Goal: Task Accomplishment & Management: Manage account settings

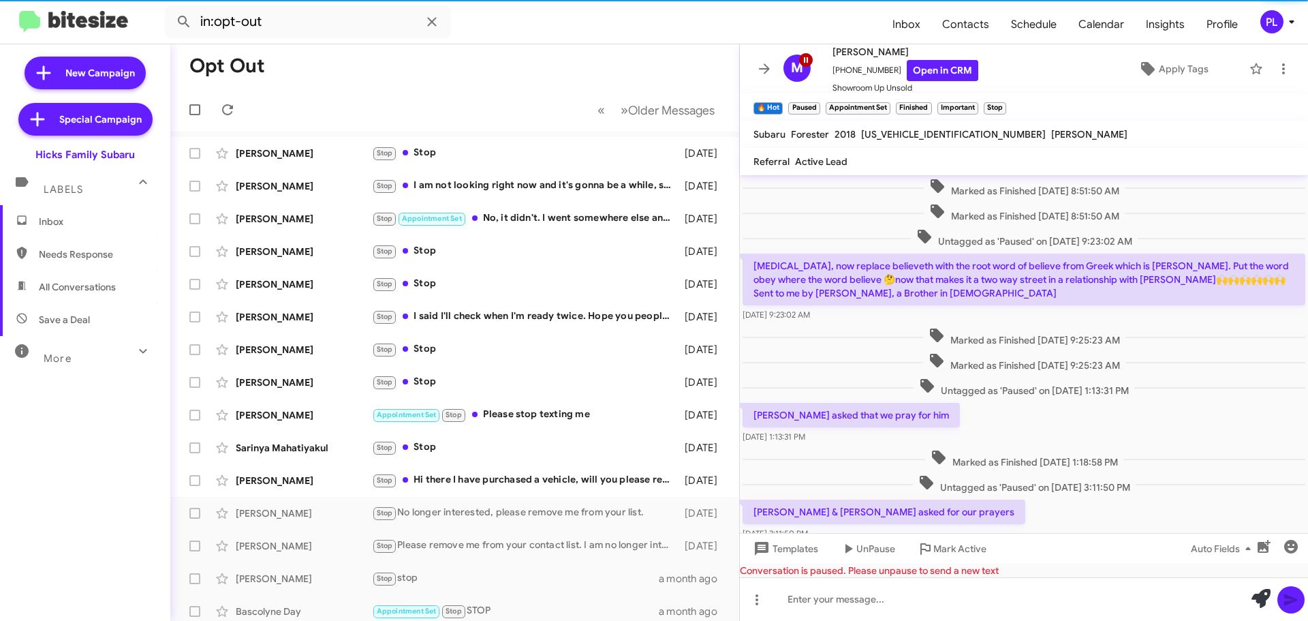
scroll to position [368, 0]
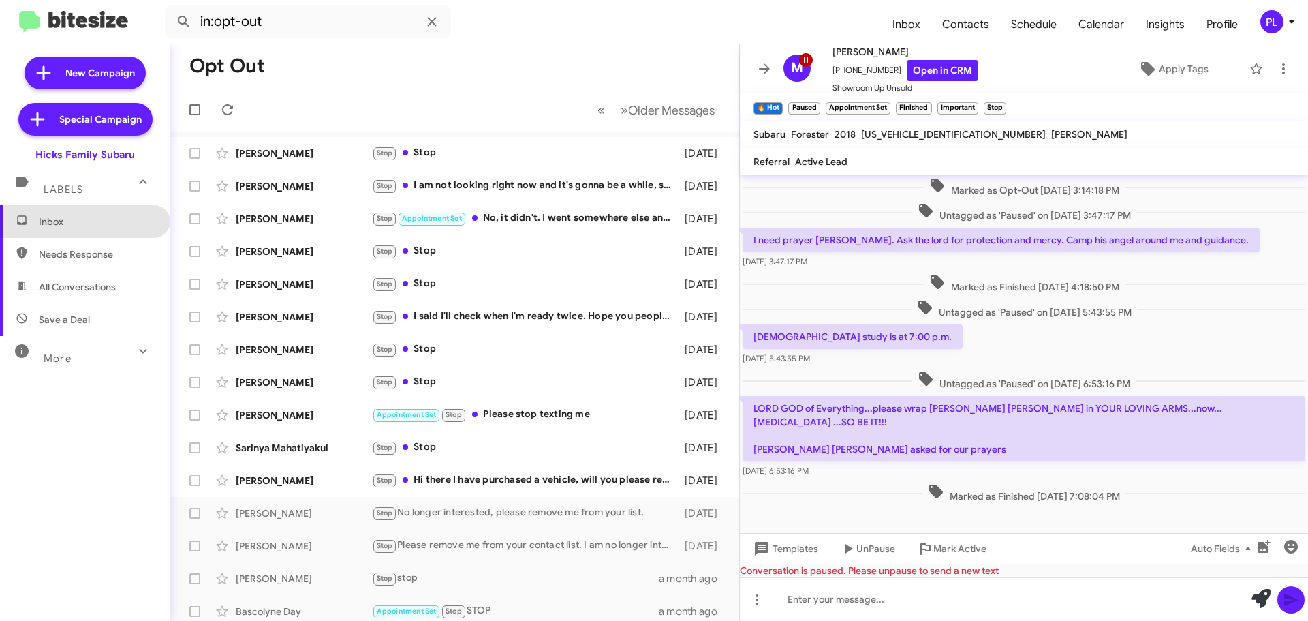
click at [99, 214] on span "Inbox" at bounding box center [85, 221] width 170 height 33
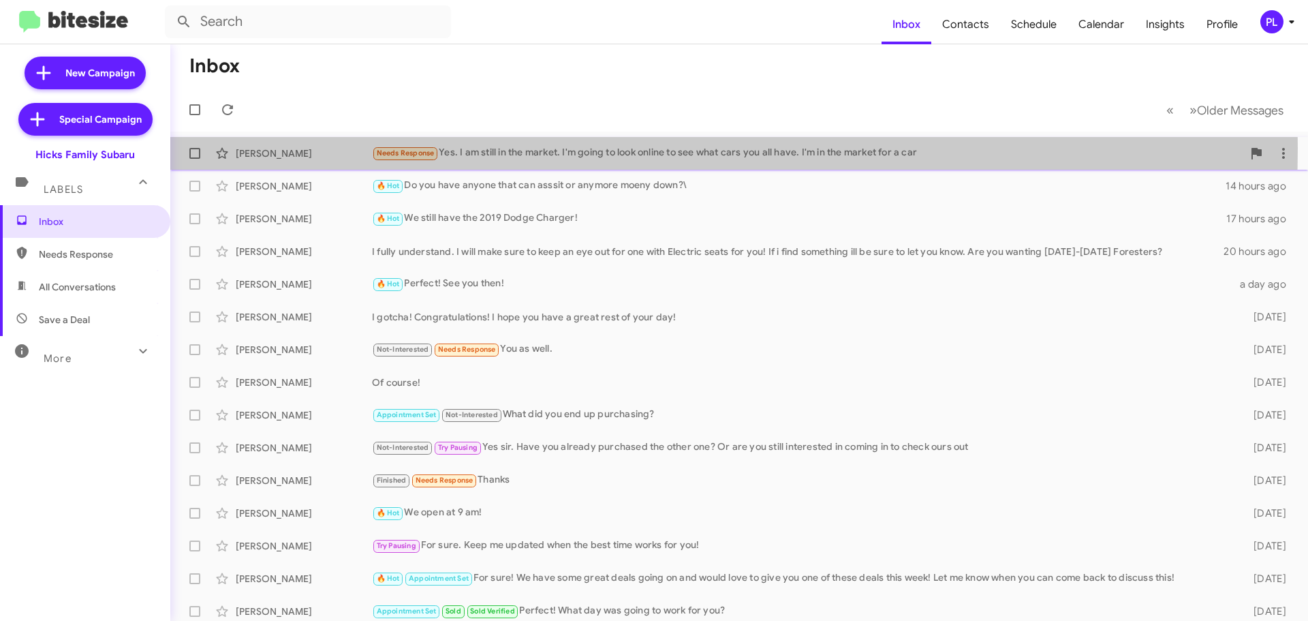
click at [490, 148] on div "Needs Response Yes. I am still in the market. I'm going to look online to see w…" at bounding box center [807, 153] width 870 height 16
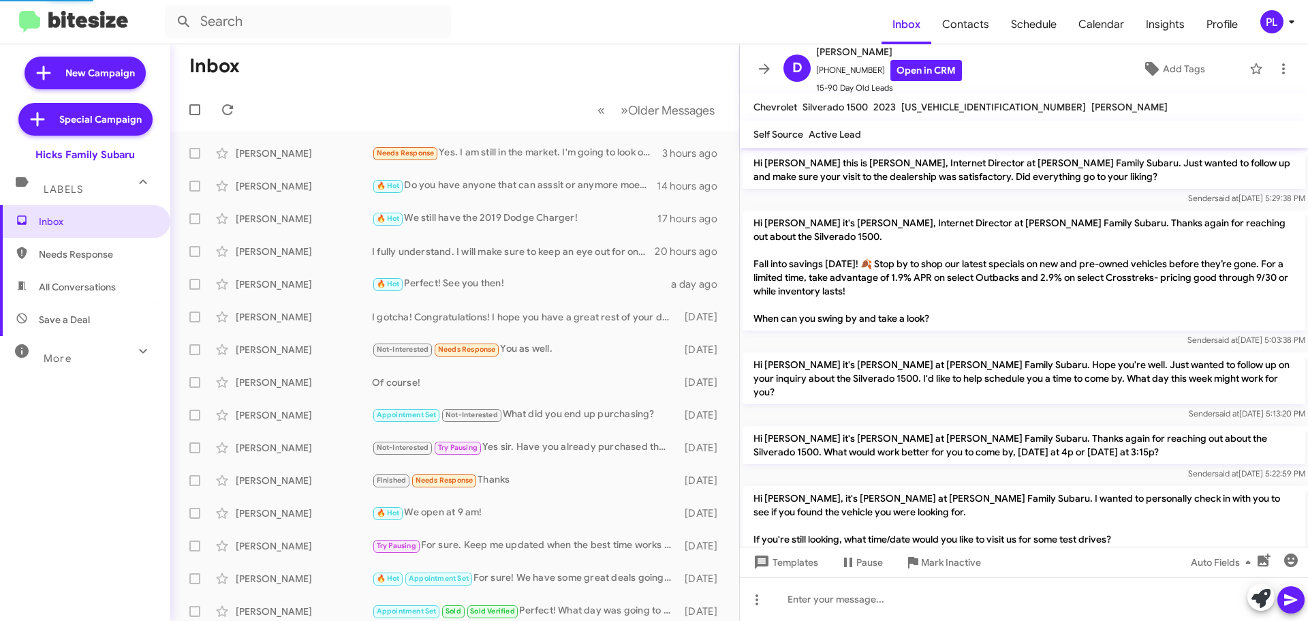
scroll to position [77, 0]
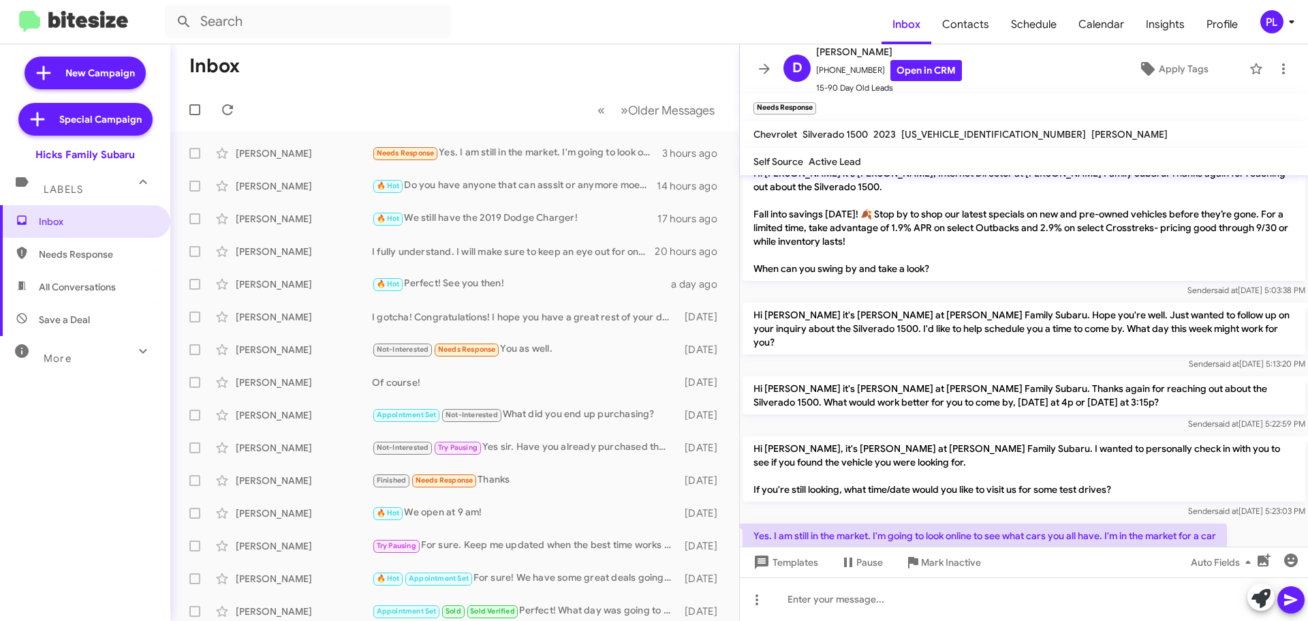
click at [1289, 22] on icon at bounding box center [1291, 22] width 16 height 16
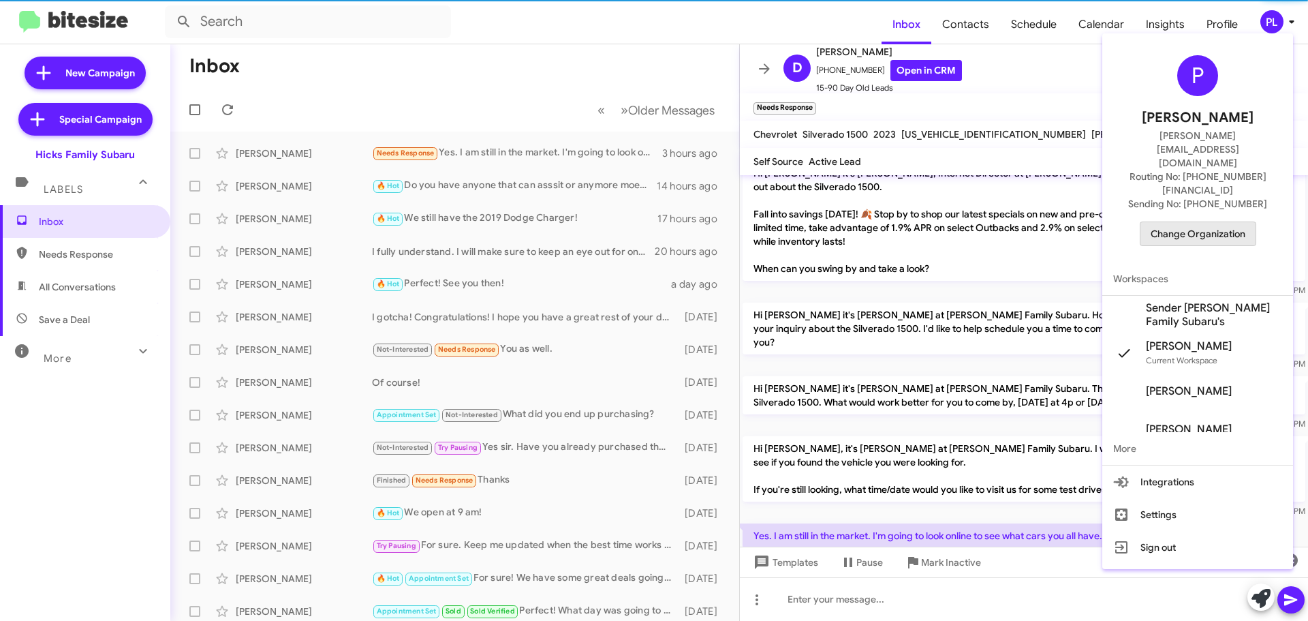
click at [1221, 222] on span "Change Organization" at bounding box center [1197, 233] width 95 height 23
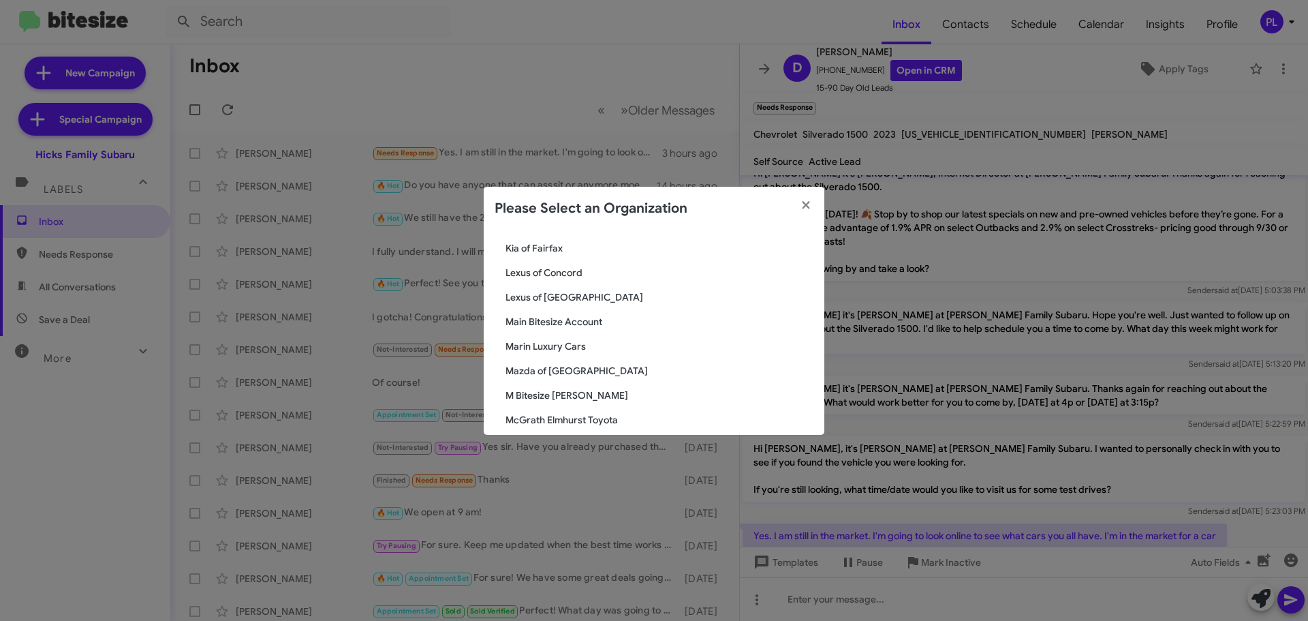
scroll to position [1022, 0]
click at [535, 342] on span "Marin Luxury Cars" at bounding box center [659, 347] width 308 height 14
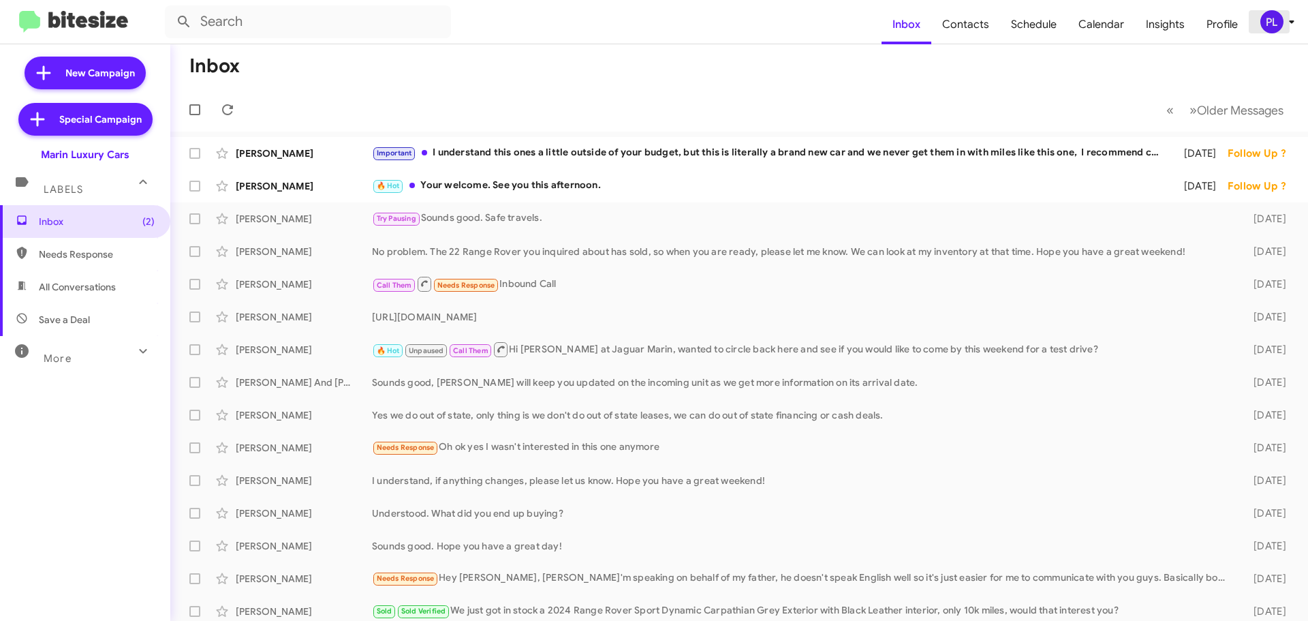
click at [1274, 19] on div "PL" at bounding box center [1271, 21] width 23 height 23
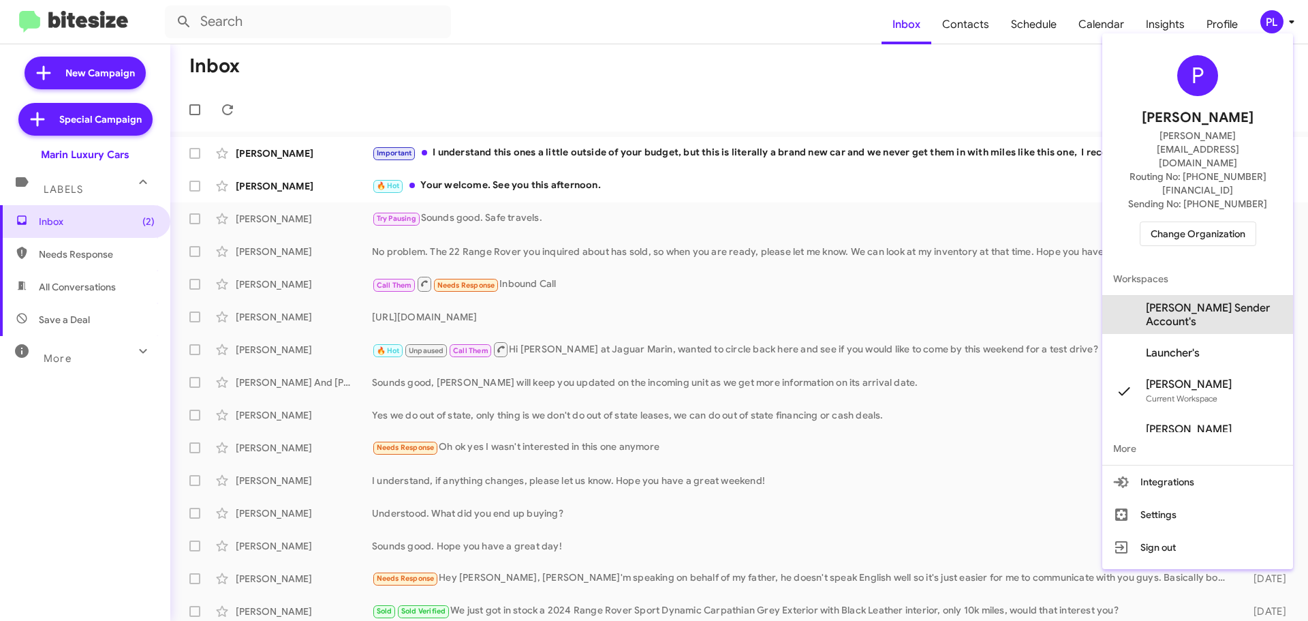
click at [1206, 301] on span "[PERSON_NAME] Sender Account's" at bounding box center [1214, 314] width 136 height 27
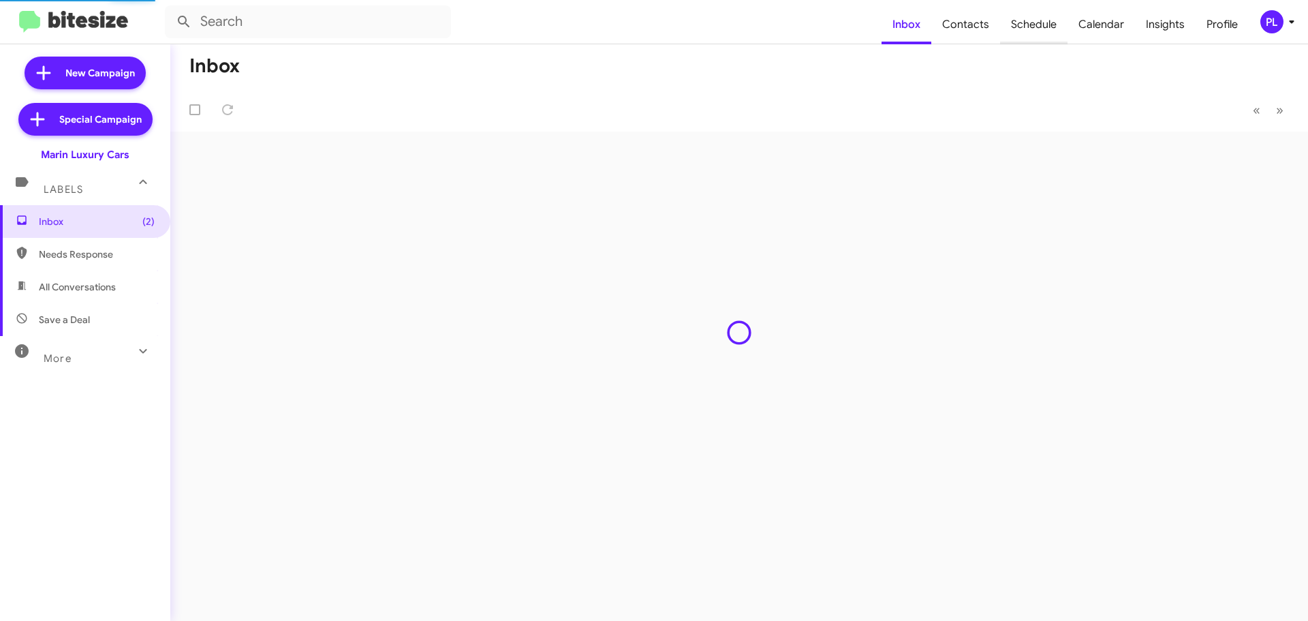
click at [1030, 17] on span "Schedule" at bounding box center [1033, 25] width 67 height 40
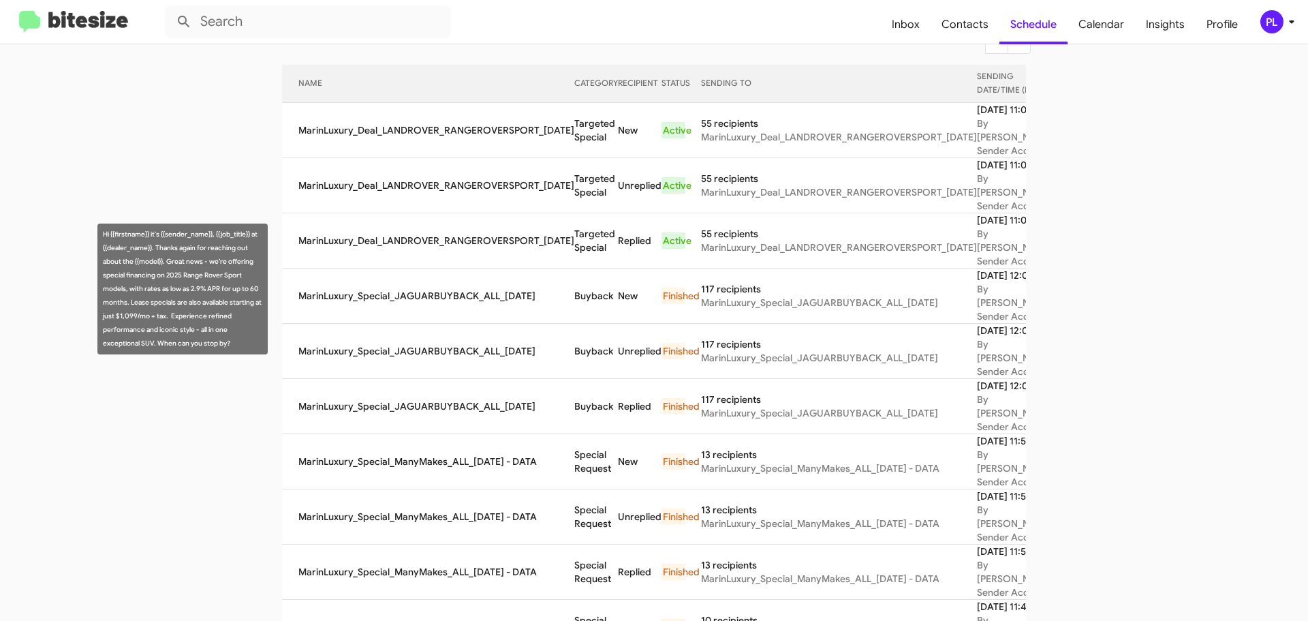
scroll to position [136, 0]
